Goal: Task Accomplishment & Management: Use online tool/utility

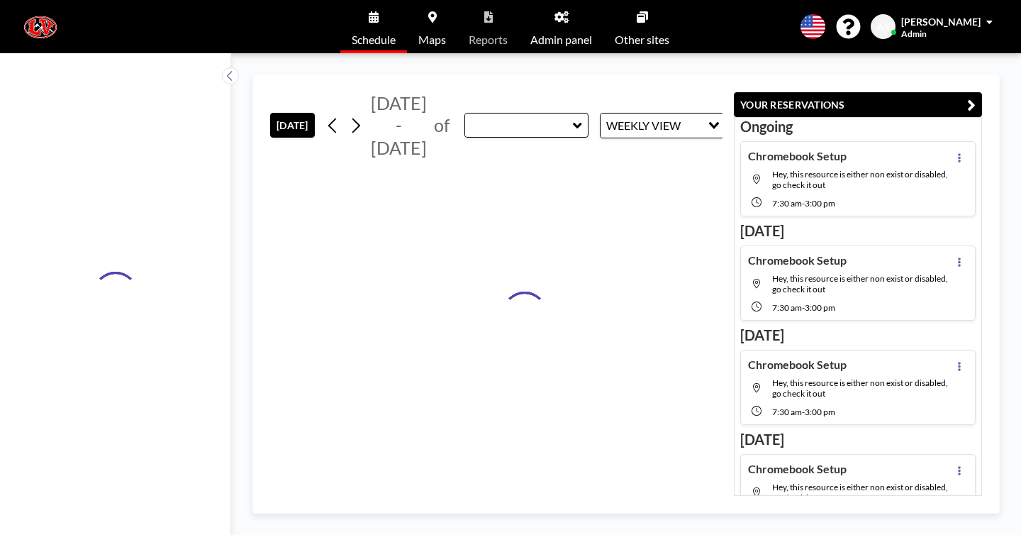
type input "Innovation Hub (Room 103)"
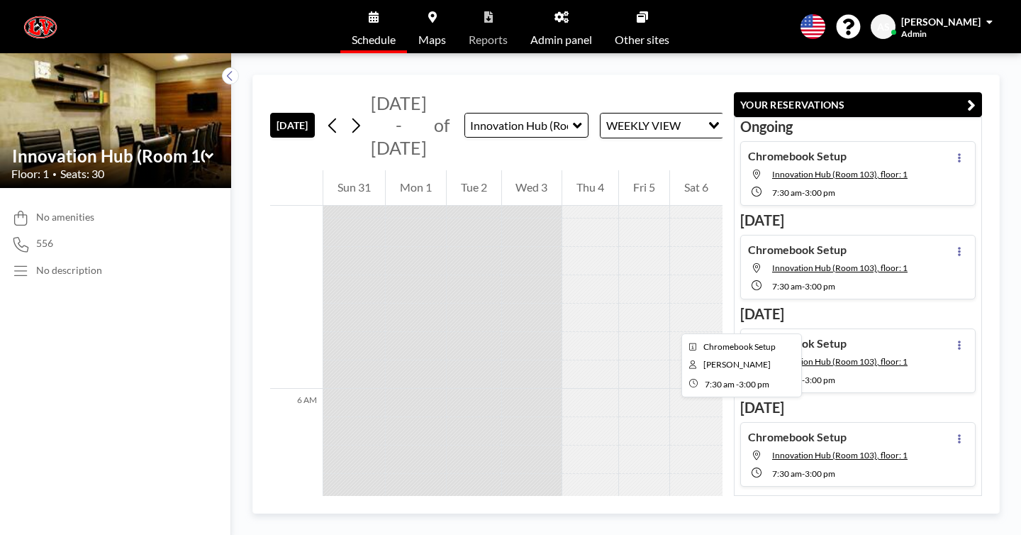
scroll to position [1962, 0]
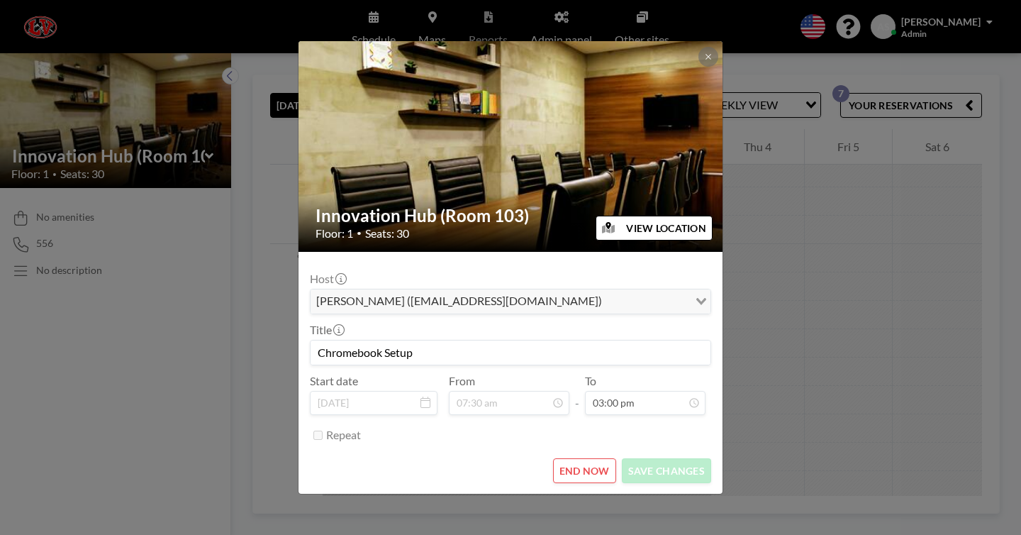
click at [582, 458] on button "END NOW" at bounding box center [584, 470] width 63 height 25
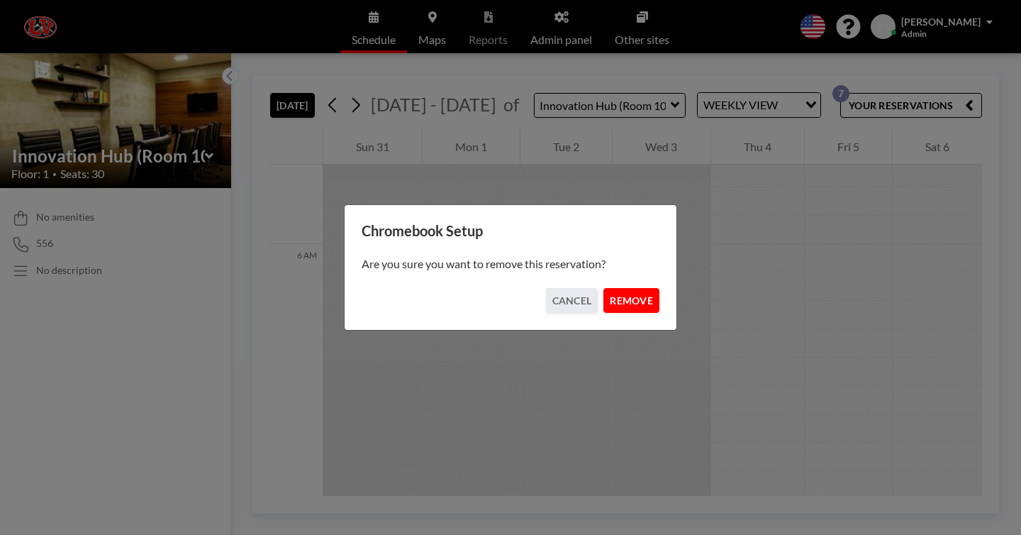
click at [610, 289] on button "REMOVE" at bounding box center [631, 300] width 56 height 25
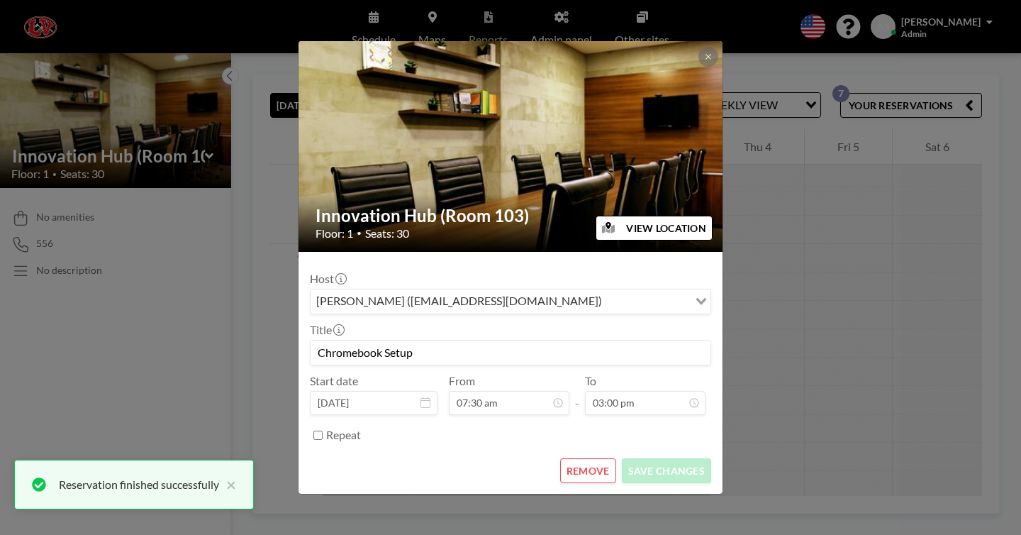
click at [577, 458] on button "REMOVE" at bounding box center [588, 470] width 56 height 25
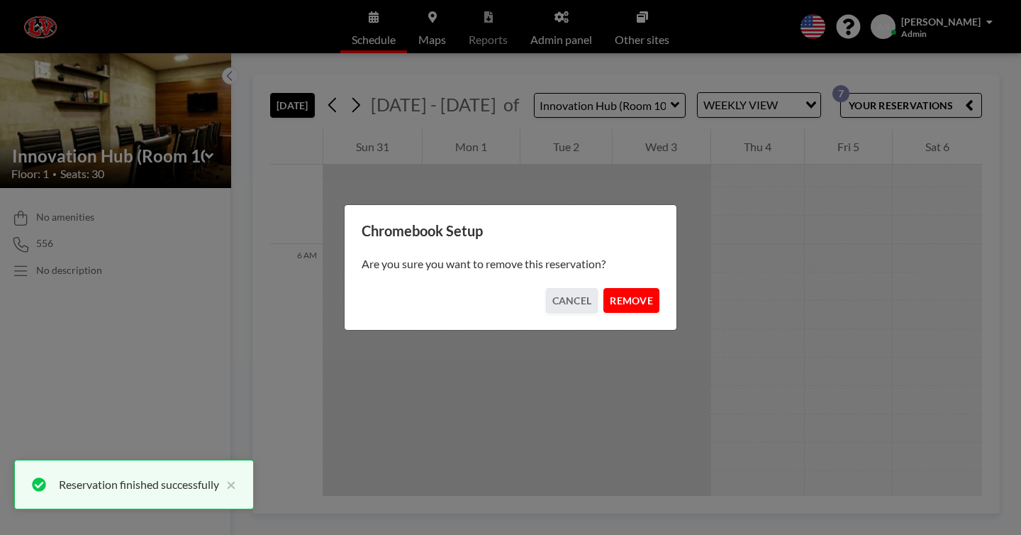
click at [613, 298] on button "REMOVE" at bounding box center [631, 300] width 56 height 25
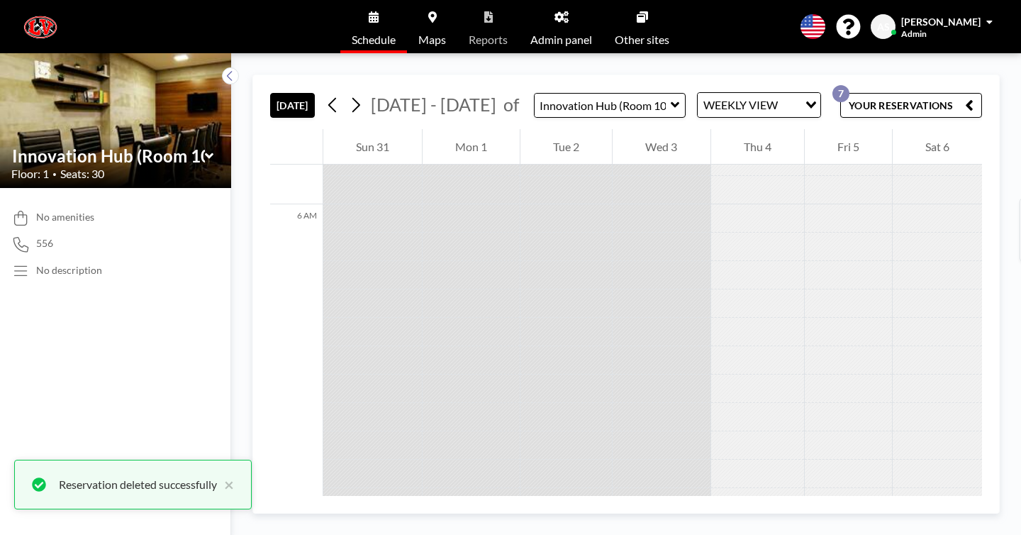
scroll to position [1821, 0]
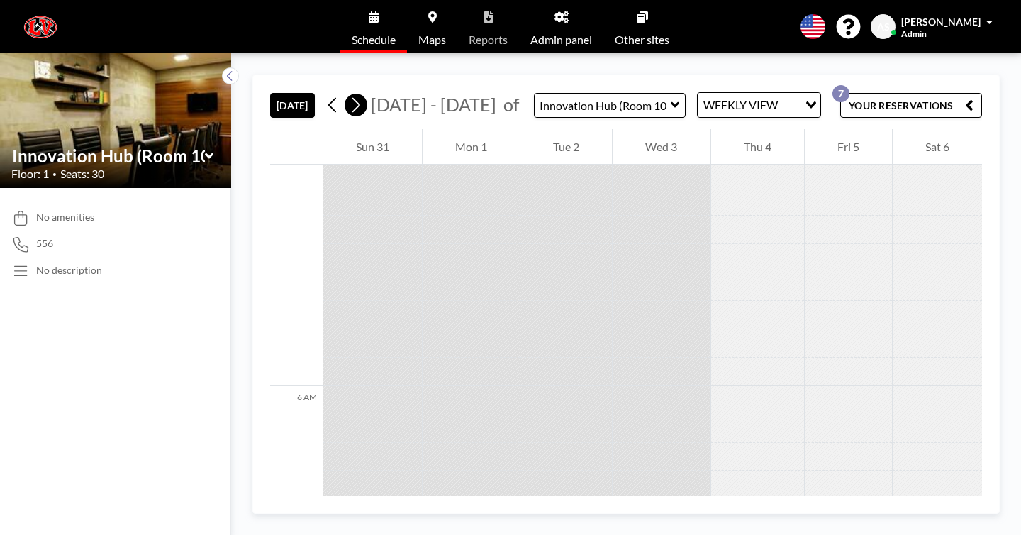
click at [349, 94] on icon at bounding box center [355, 104] width 13 height 21
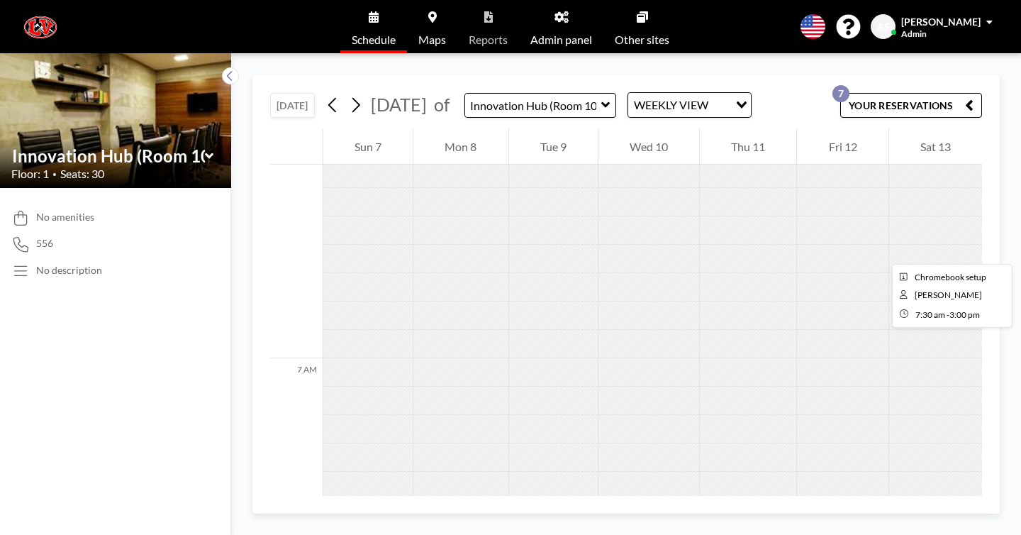
scroll to position [2046, 0]
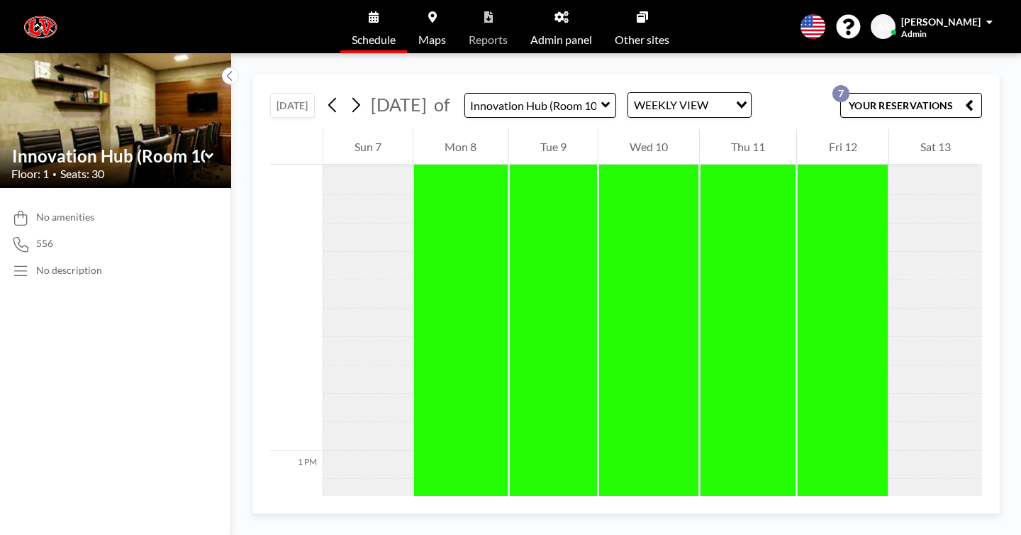
drag, startPoint x: 816, startPoint y: 172, endPoint x: 821, endPoint y: 515, distance: 343.9
click at [821, 513] on div "[DATE] [DATE] of Innovation Hub (Room 103) WEEKLY VIEW Loading... YOUR RESERVAT…" at bounding box center [625, 293] width 747 height 439
click at [822, 328] on div at bounding box center [842, 47] width 91 height 2552
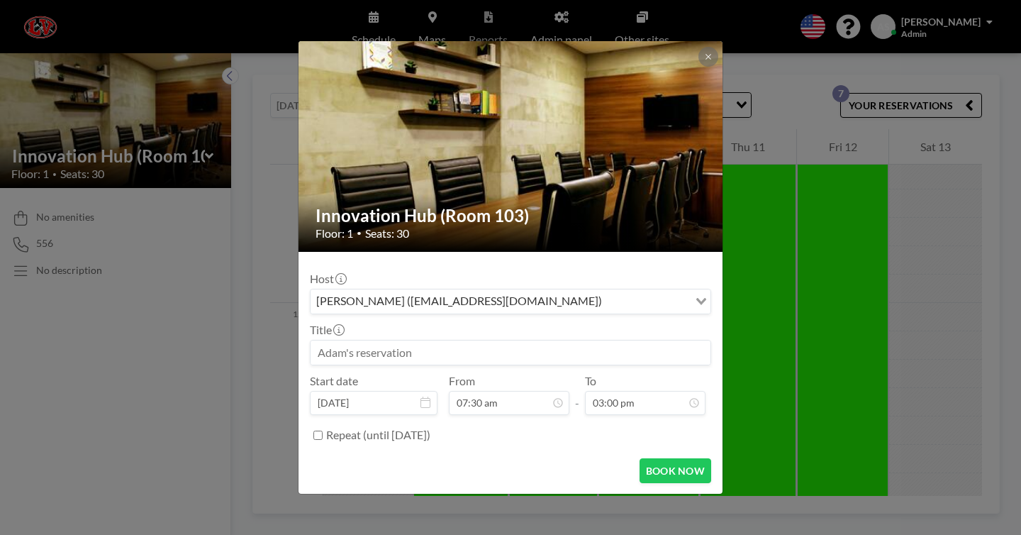
click at [505, 343] on input at bounding box center [511, 352] width 400 height 24
type input "Chromebook setup"
click at [647, 458] on button "BOOK NOW" at bounding box center [676, 470] width 72 height 25
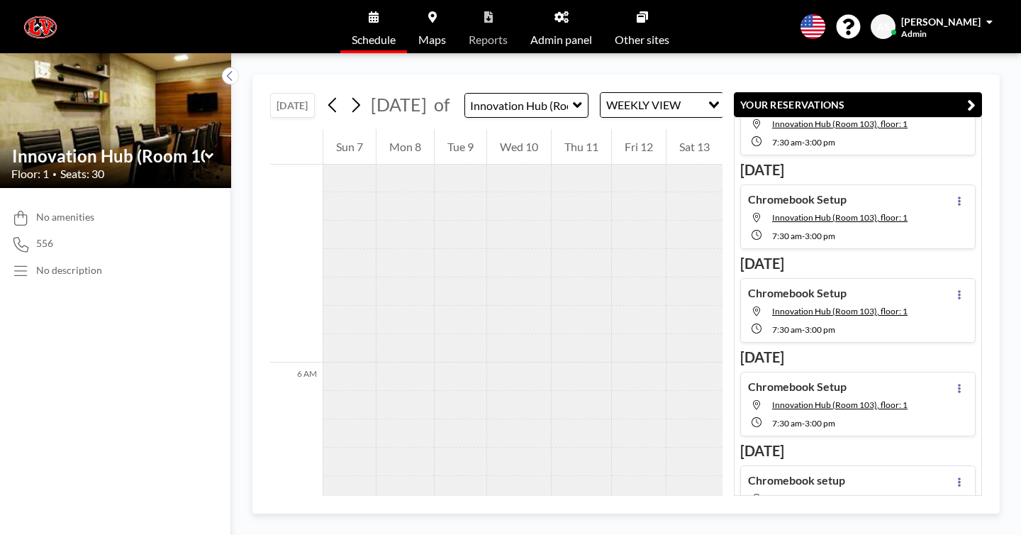
scroll to position [1847, 0]
